Goal: Information Seeking & Learning: Compare options

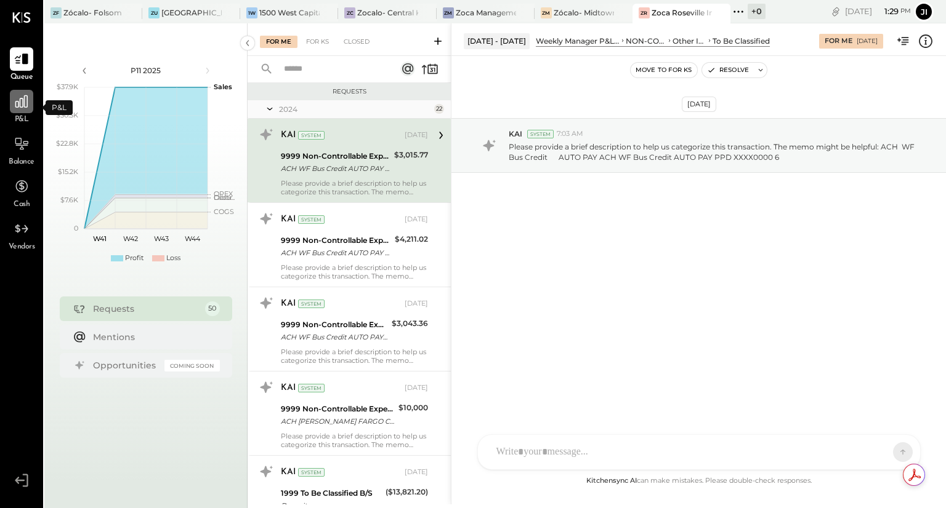
click at [20, 109] on icon at bounding box center [22, 102] width 16 height 16
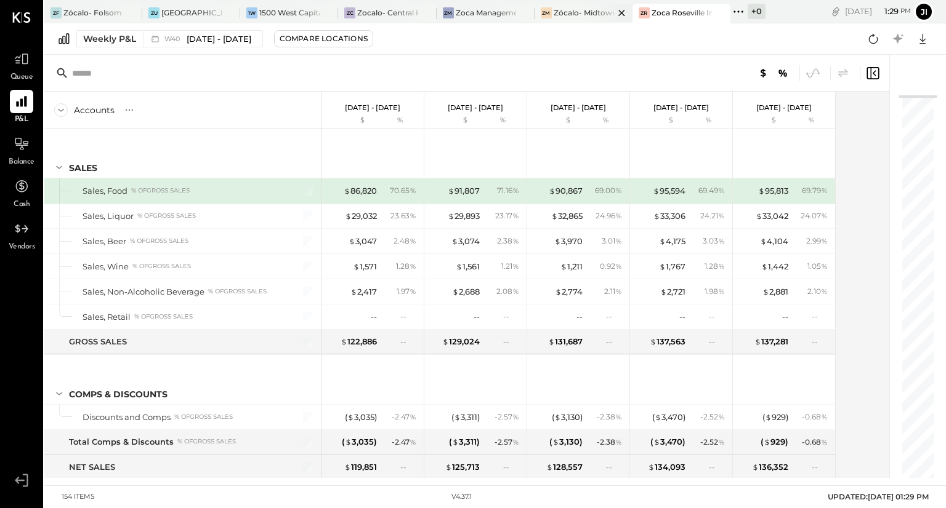
click at [578, 9] on div "Zócalo- Midtown (Zoca Inc.)" at bounding box center [583, 12] width 60 height 10
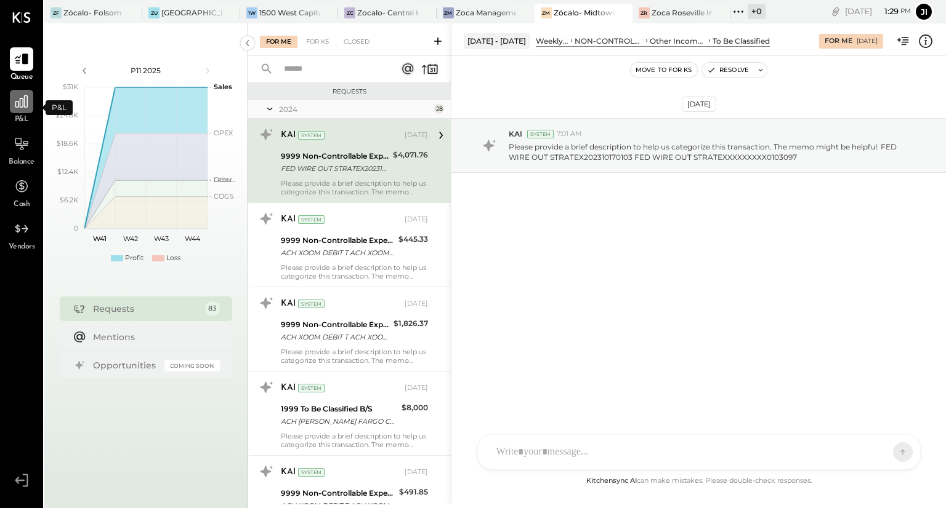
click at [22, 106] on icon at bounding box center [21, 101] width 12 height 12
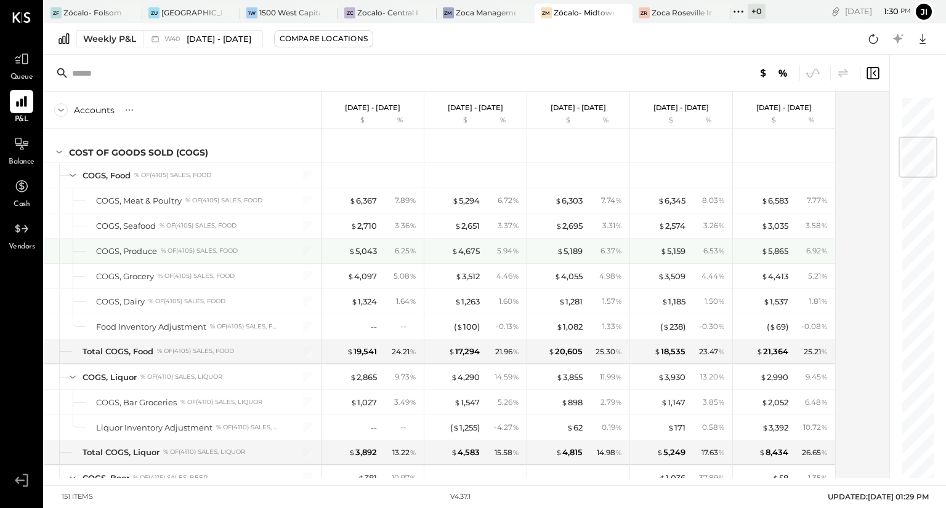
scroll to position [347, 0]
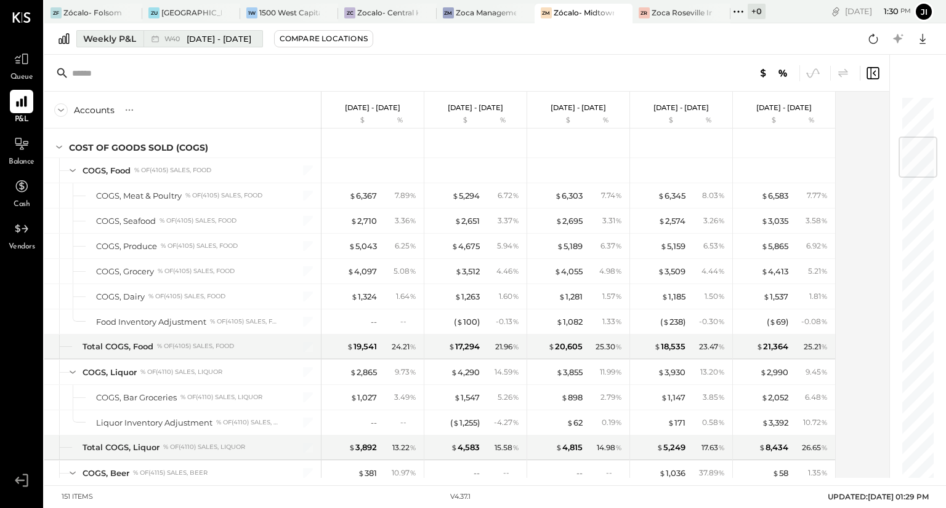
click at [229, 35] on span "[DATE] - [DATE]" at bounding box center [219, 39] width 65 height 12
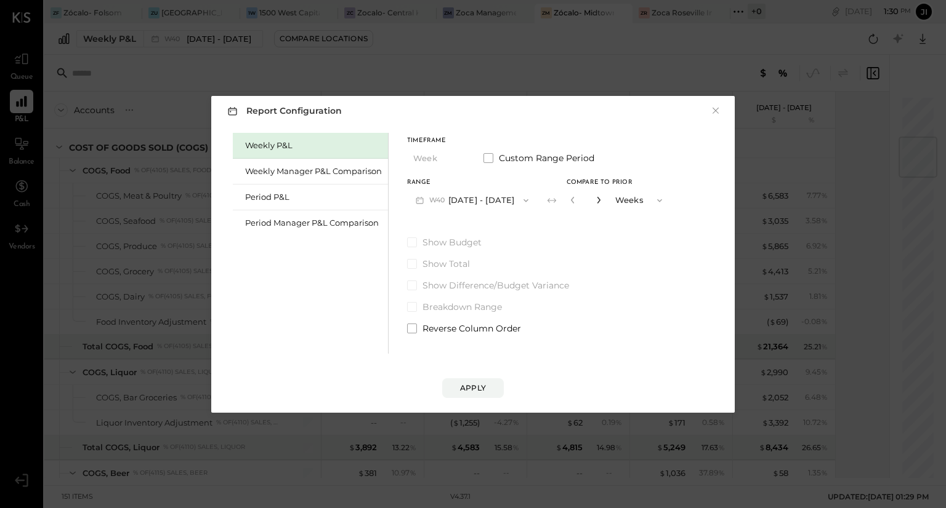
click at [602, 203] on icon "button" at bounding box center [598, 199] width 7 height 7
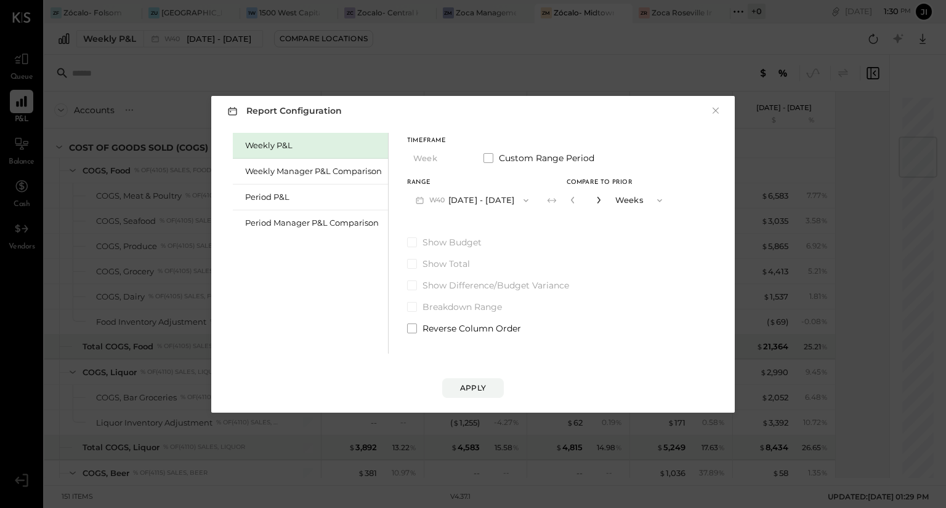
click at [602, 203] on icon "button" at bounding box center [598, 199] width 7 height 7
type input "**"
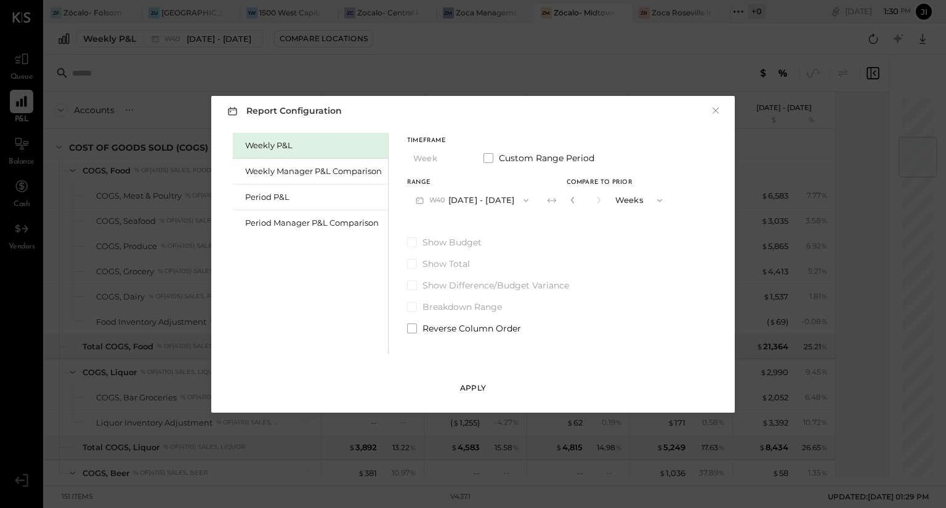
click at [481, 388] on div "Apply" at bounding box center [473, 388] width 26 height 10
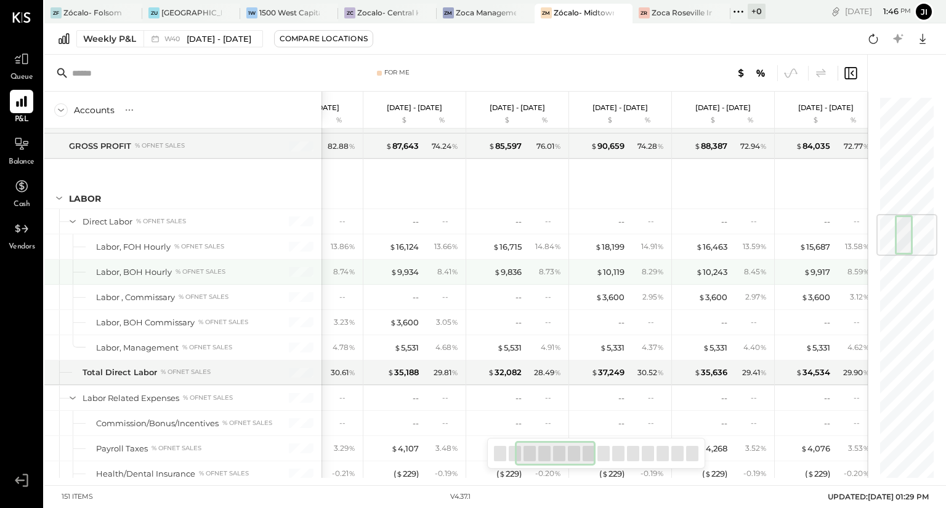
scroll to position [0, 164]
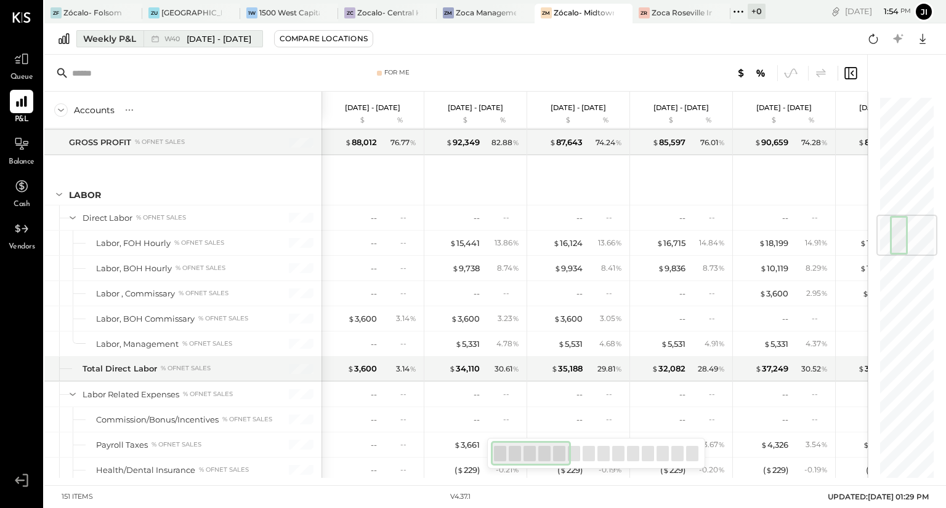
click at [129, 39] on div "Weekly P&L" at bounding box center [109, 39] width 53 height 12
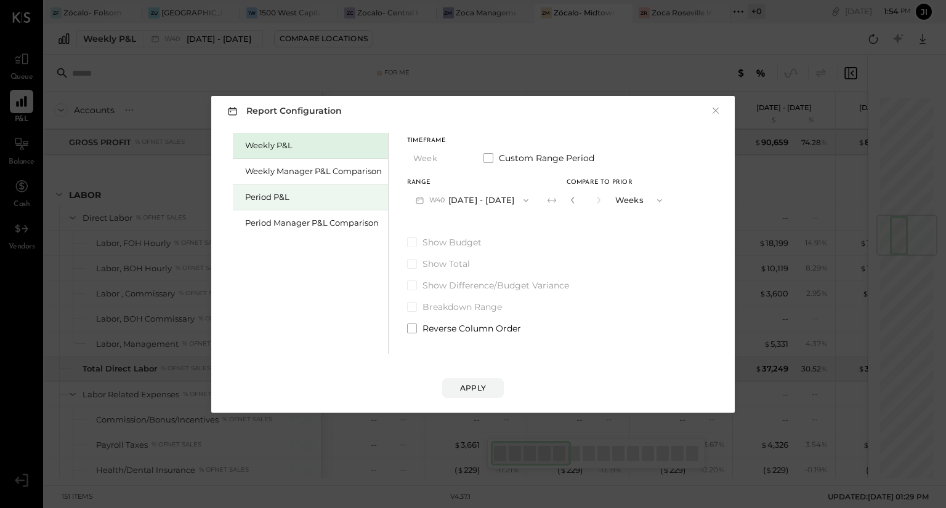
click at [287, 198] on div "Period P&L" at bounding box center [313, 197] width 137 height 12
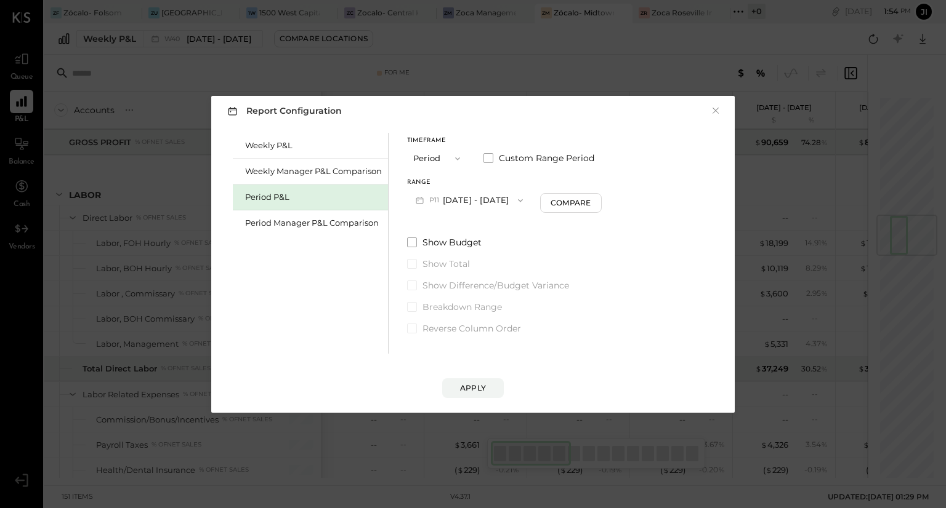
click at [483, 198] on button "P11 [DATE] - [DATE]" at bounding box center [469, 200] width 124 height 23
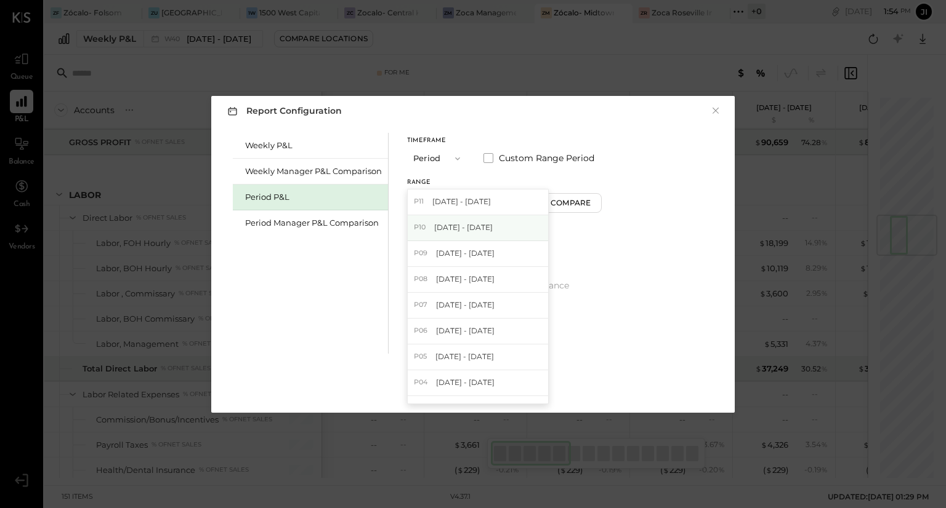
click at [470, 228] on span "[DATE] - [DATE]" at bounding box center [463, 227] width 58 height 10
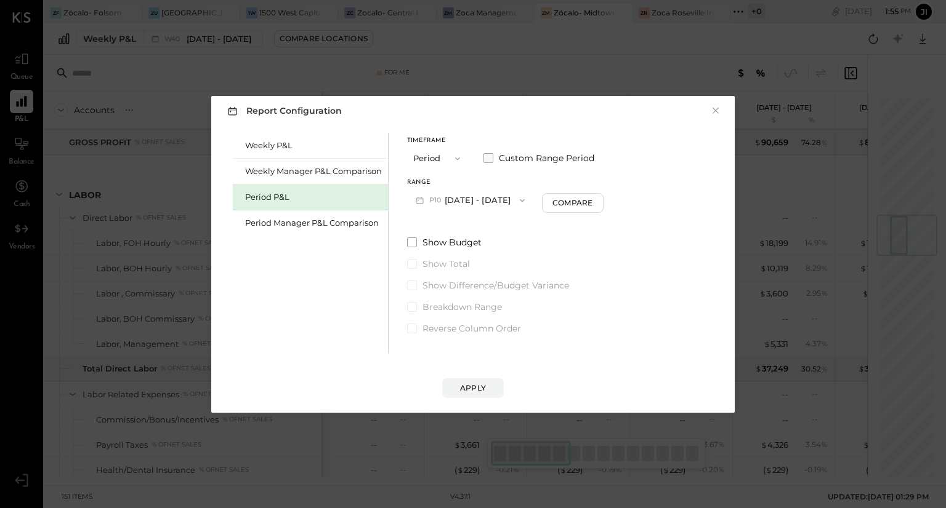
click at [492, 152] on label "Custom Range Period" at bounding box center [538, 158] width 111 height 12
click at [470, 196] on button "[DATE]" at bounding box center [443, 200] width 73 height 23
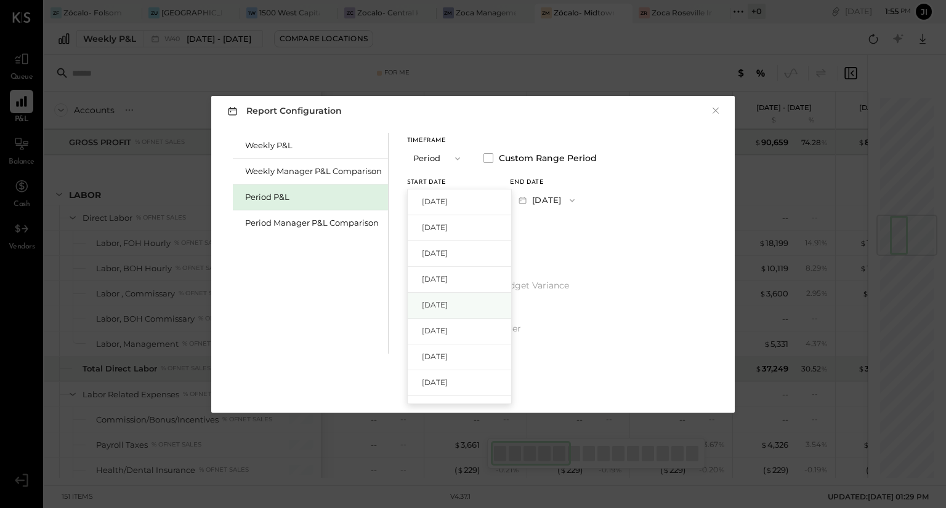
click at [445, 301] on span "[DATE]" at bounding box center [435, 305] width 26 height 10
click at [571, 203] on button "[DATE]" at bounding box center [546, 200] width 73 height 23
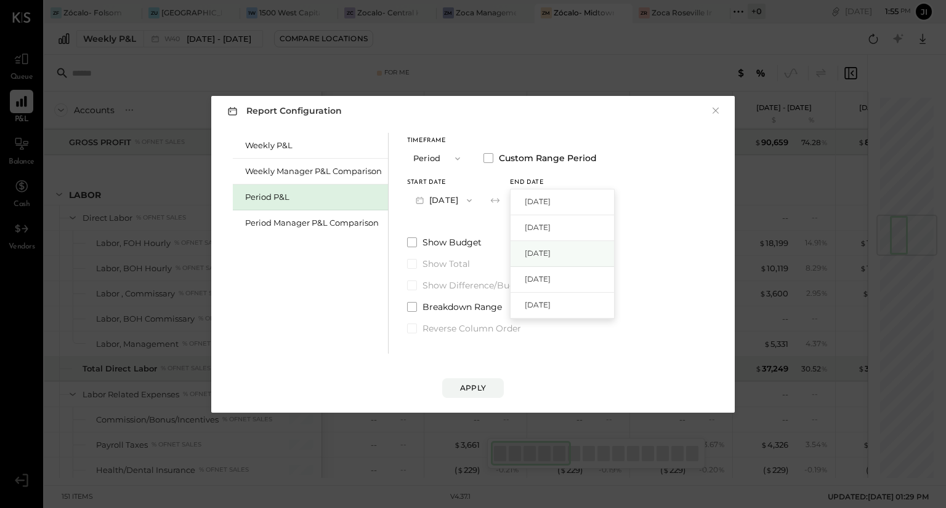
click at [550, 250] on span "[DATE]" at bounding box center [537, 253] width 26 height 10
click at [473, 387] on div "Apply" at bounding box center [473, 388] width 26 height 10
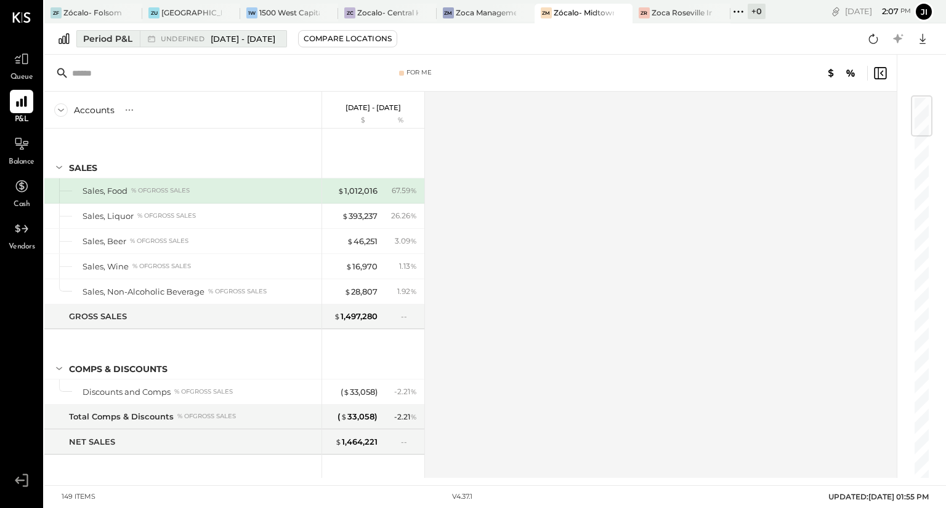
click at [250, 39] on span "[DATE] - [DATE]" at bounding box center [243, 39] width 65 height 12
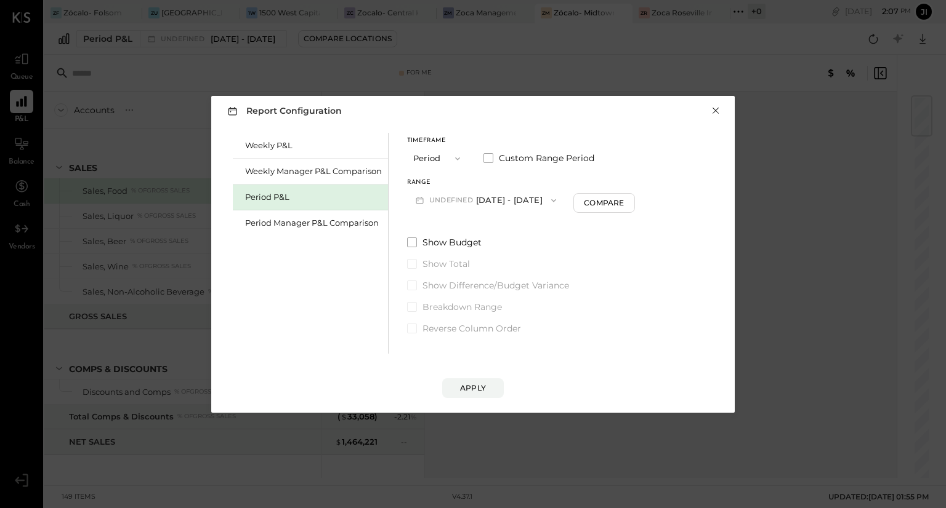
click at [717, 112] on button "×" at bounding box center [715, 111] width 11 height 12
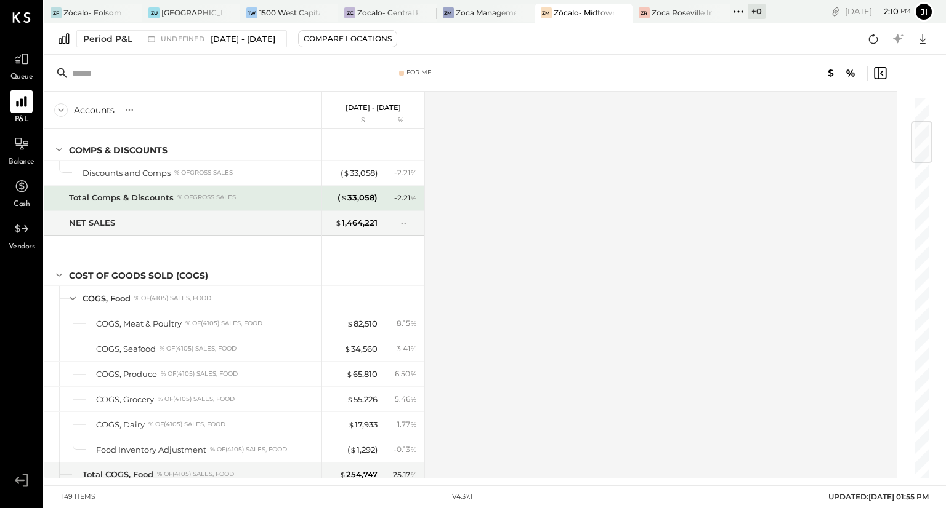
scroll to position [214, 0]
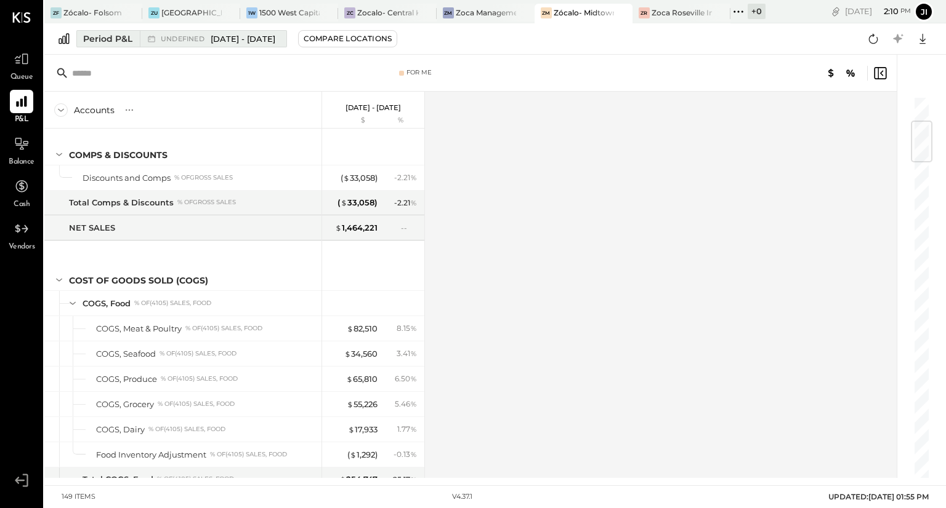
click at [275, 42] on span "[DATE] - [DATE]" at bounding box center [243, 39] width 65 height 12
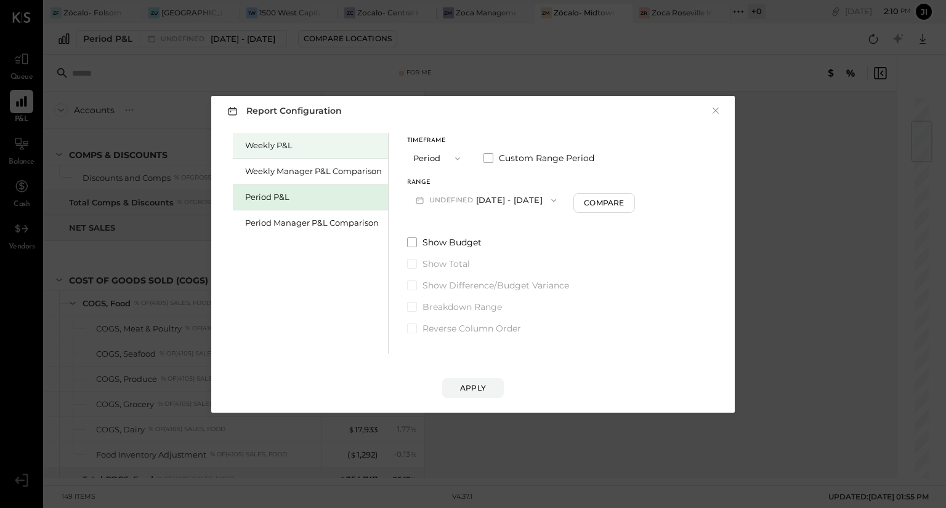
click at [286, 148] on div "Weekly P&L" at bounding box center [313, 146] width 137 height 12
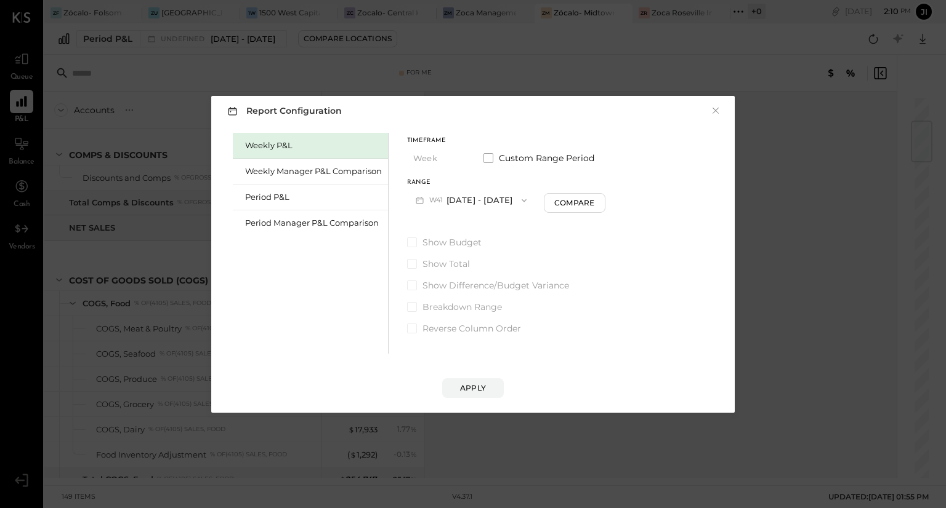
click at [500, 198] on button "W41 [DATE] - [DATE]" at bounding box center [471, 200] width 128 height 23
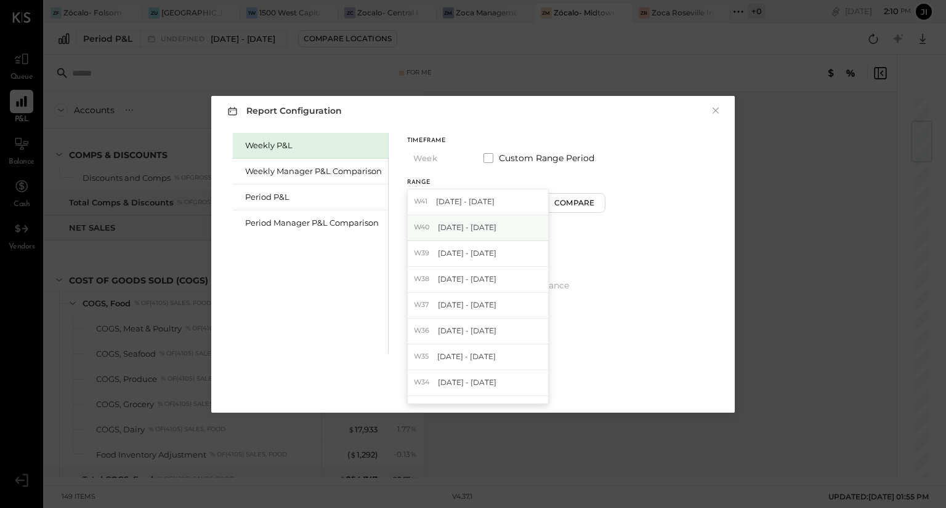
click at [483, 227] on span "[DATE] - [DATE]" at bounding box center [467, 227] width 58 height 10
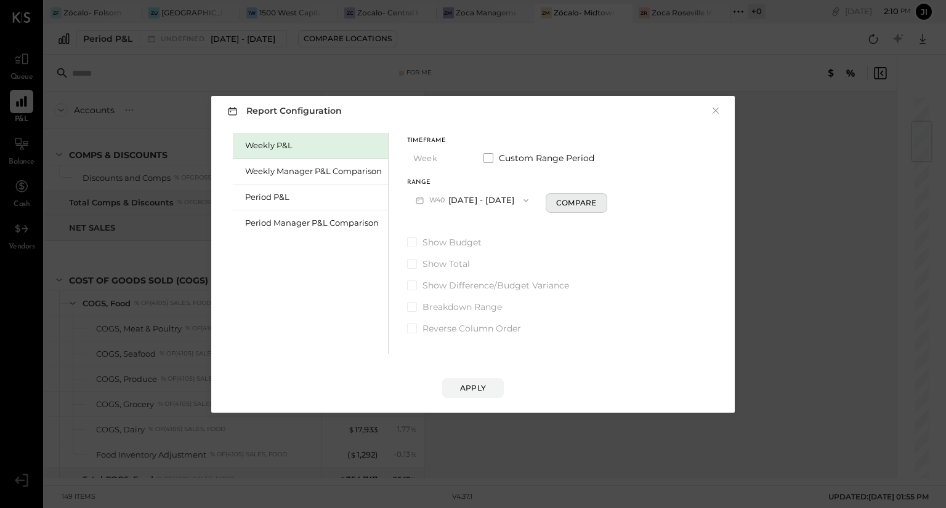
click at [576, 207] on div "Compare" at bounding box center [576, 203] width 40 height 10
click at [602, 199] on icon "button" at bounding box center [598, 199] width 7 height 7
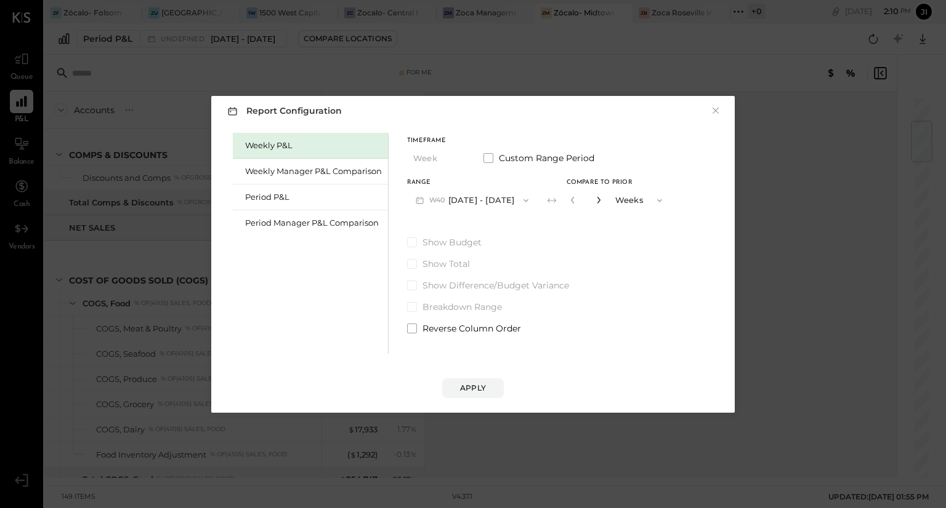
click at [602, 199] on icon "button" at bounding box center [598, 199] width 7 height 7
type input "*"
click at [478, 381] on button "Apply" at bounding box center [473, 389] width 62 height 20
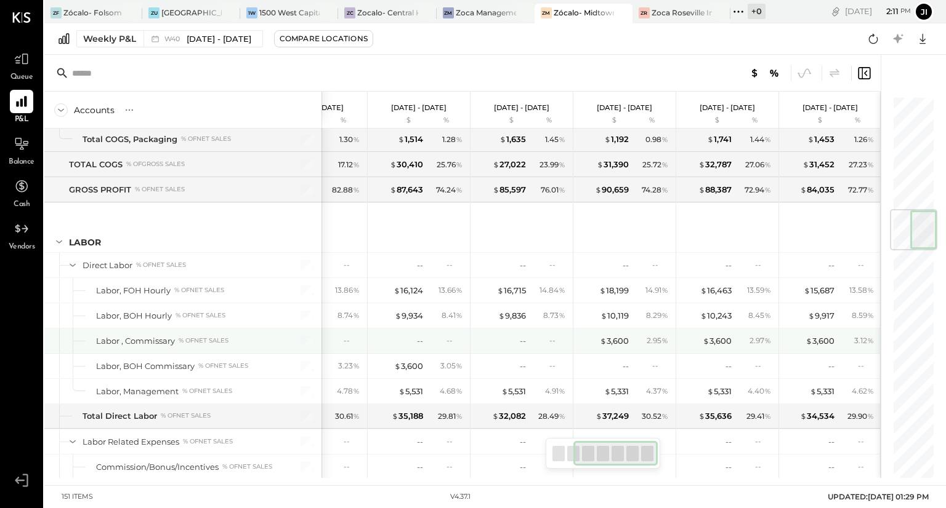
scroll to position [959, 0]
